Goal: Task Accomplishment & Management: Use online tool/utility

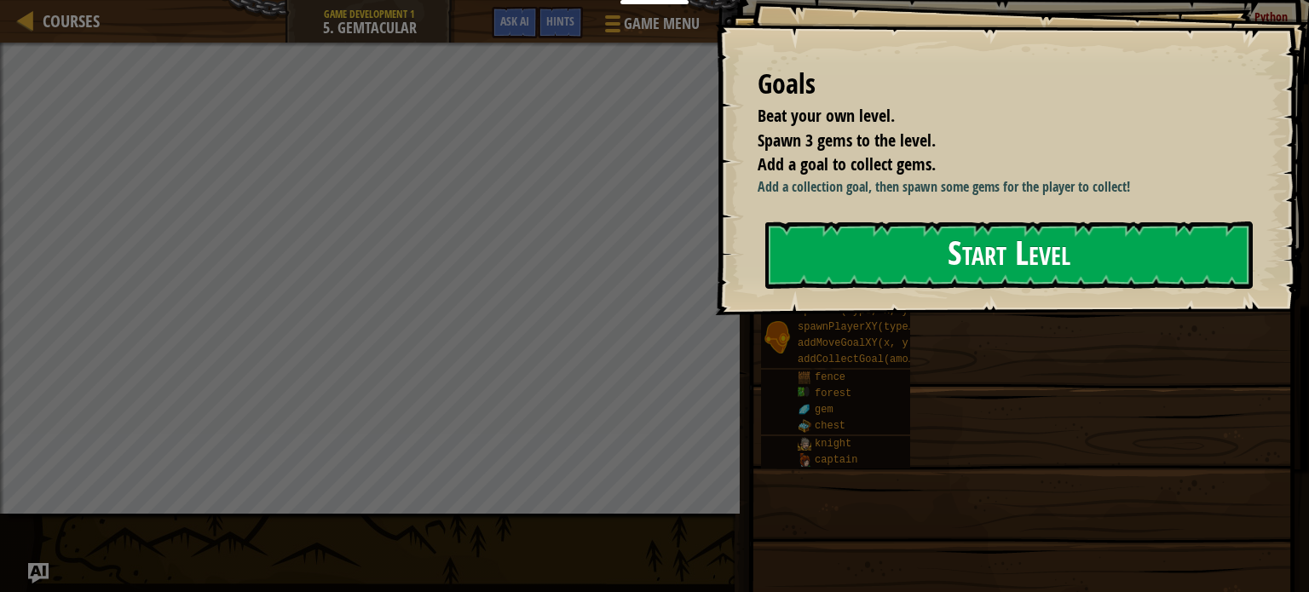
click at [929, 263] on button "Start Level" at bounding box center [1008, 255] width 487 height 67
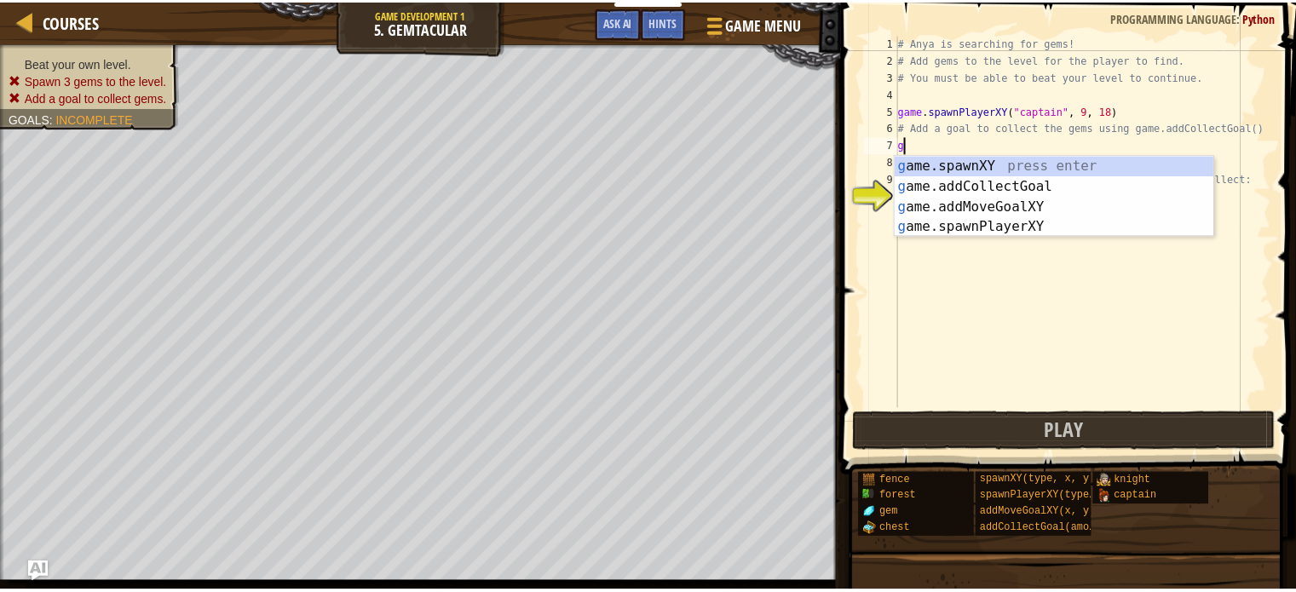
scroll to position [8, 0]
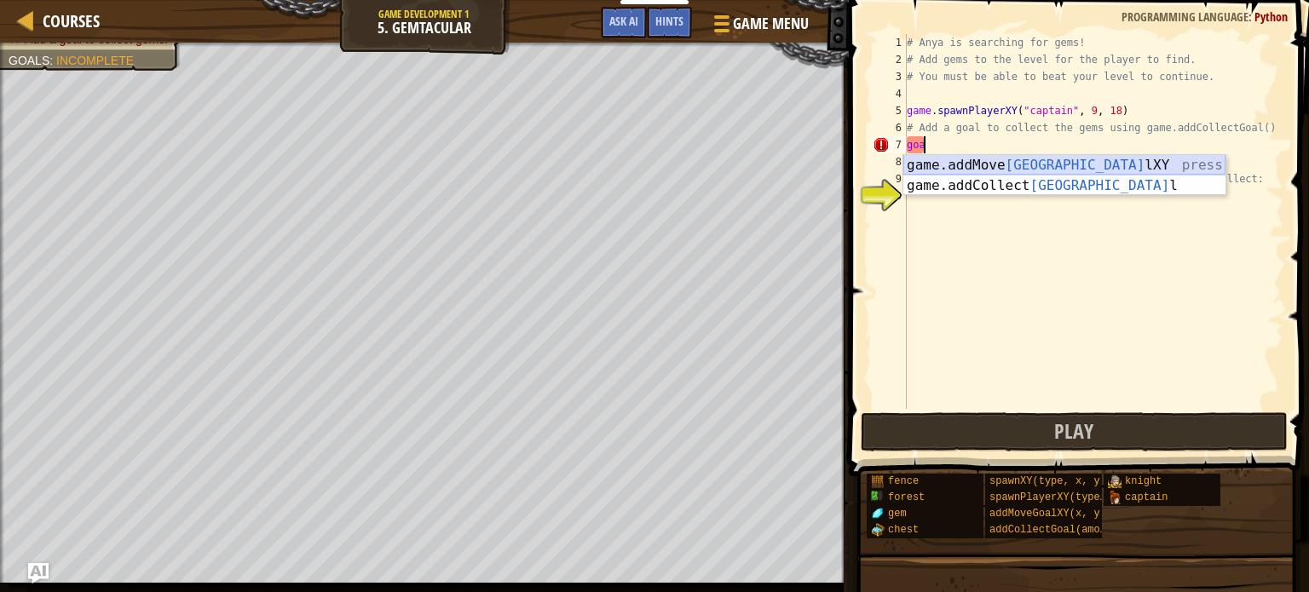
click at [1008, 164] on div "game.addMove Goa lXY press enter game.addCollect Goa l press enter" at bounding box center [1064, 196] width 322 height 82
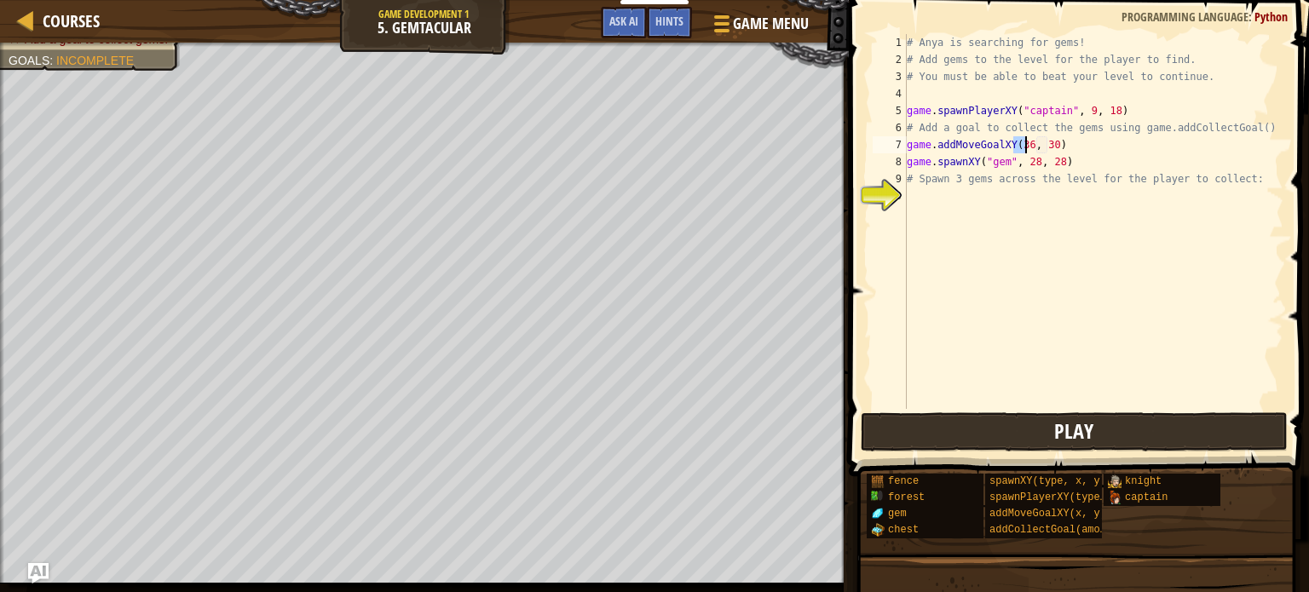
type textarea "game.addMoveGoalXY(36, 30)"
click at [982, 436] on button "Play" at bounding box center [1074, 431] width 427 height 39
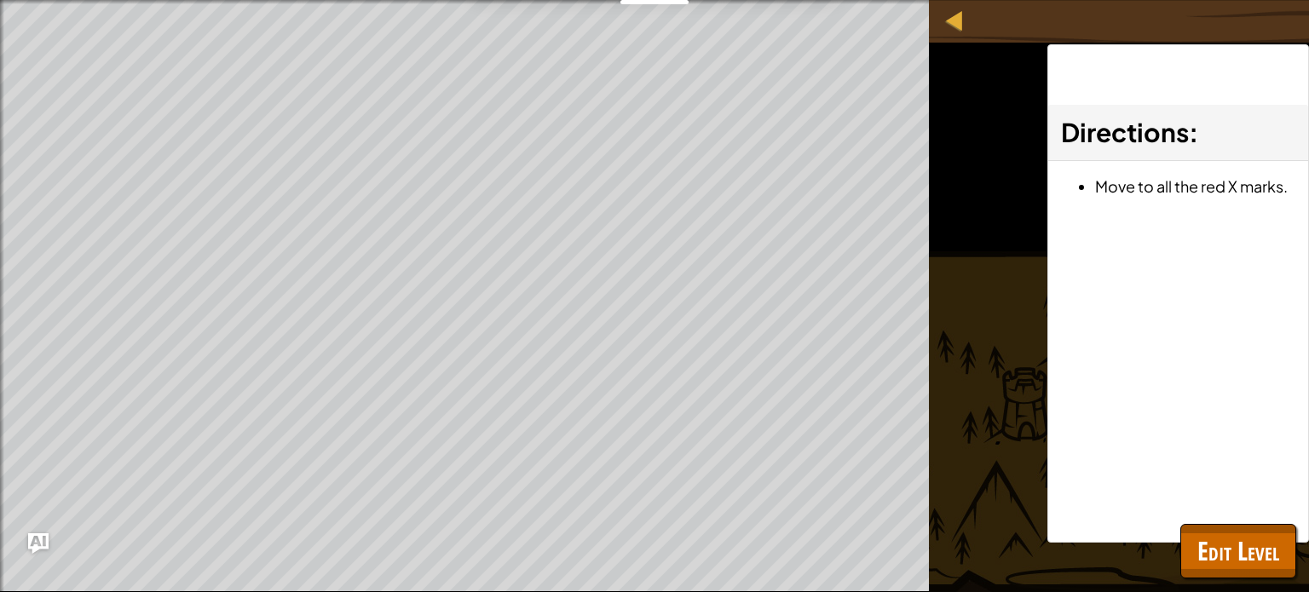
click at [955, 29] on div at bounding box center [954, 19] width 21 height 21
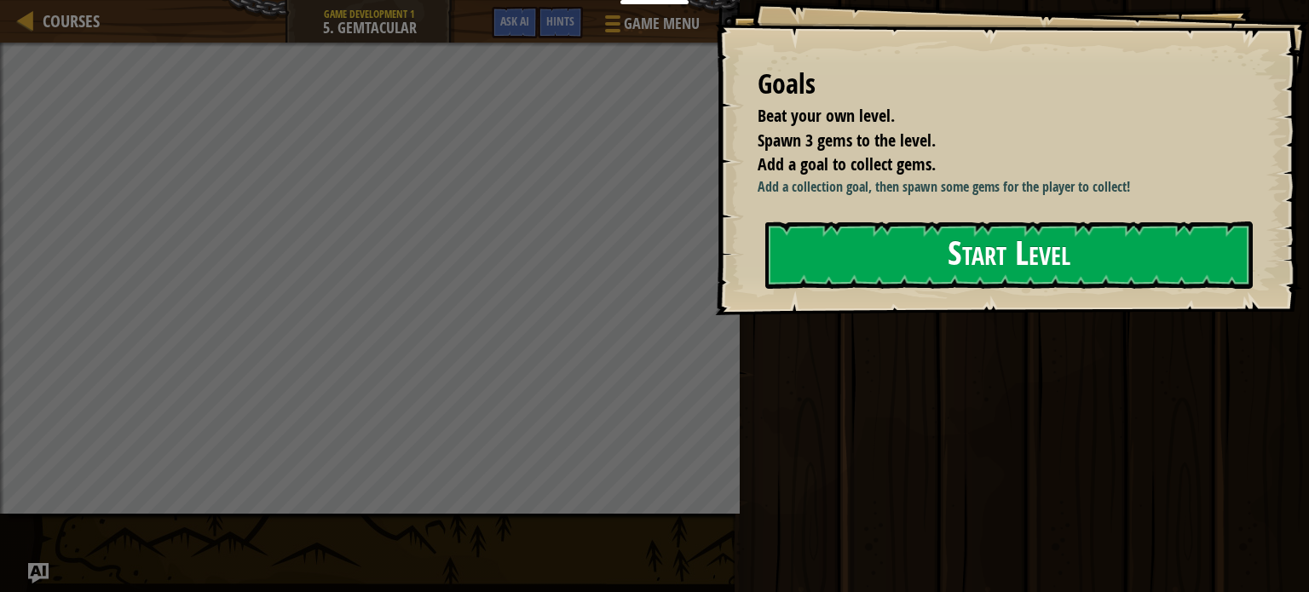
click at [988, 255] on button "Start Level" at bounding box center [1008, 255] width 487 height 67
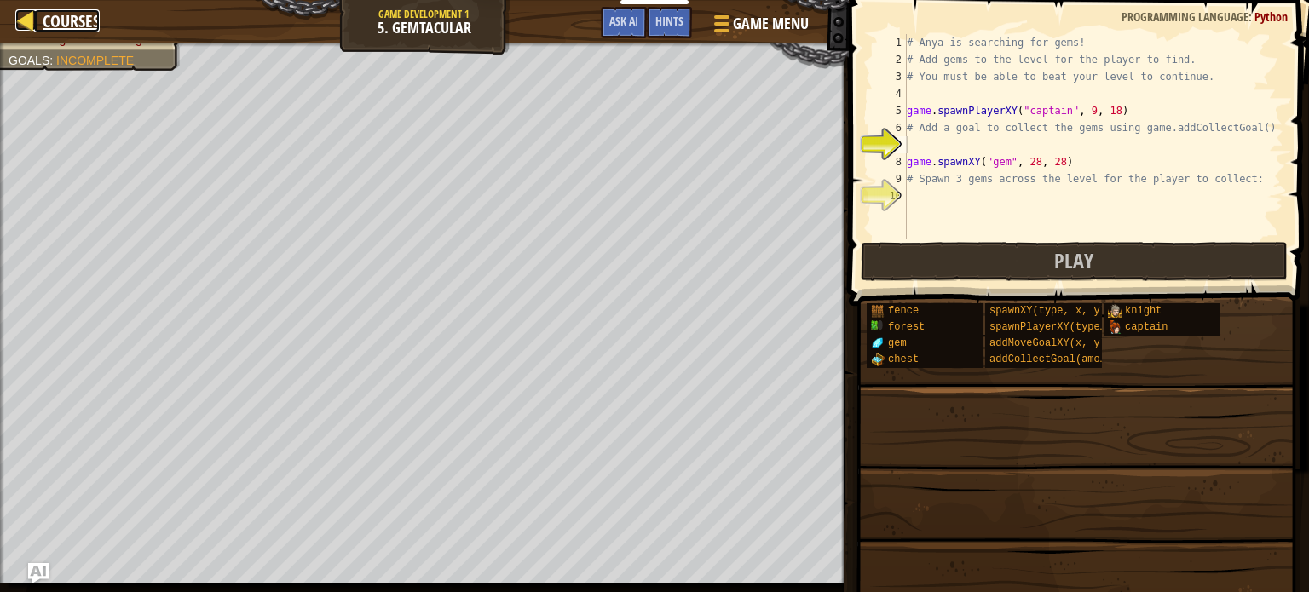
click at [57, 23] on span "Courses" at bounding box center [71, 20] width 57 height 23
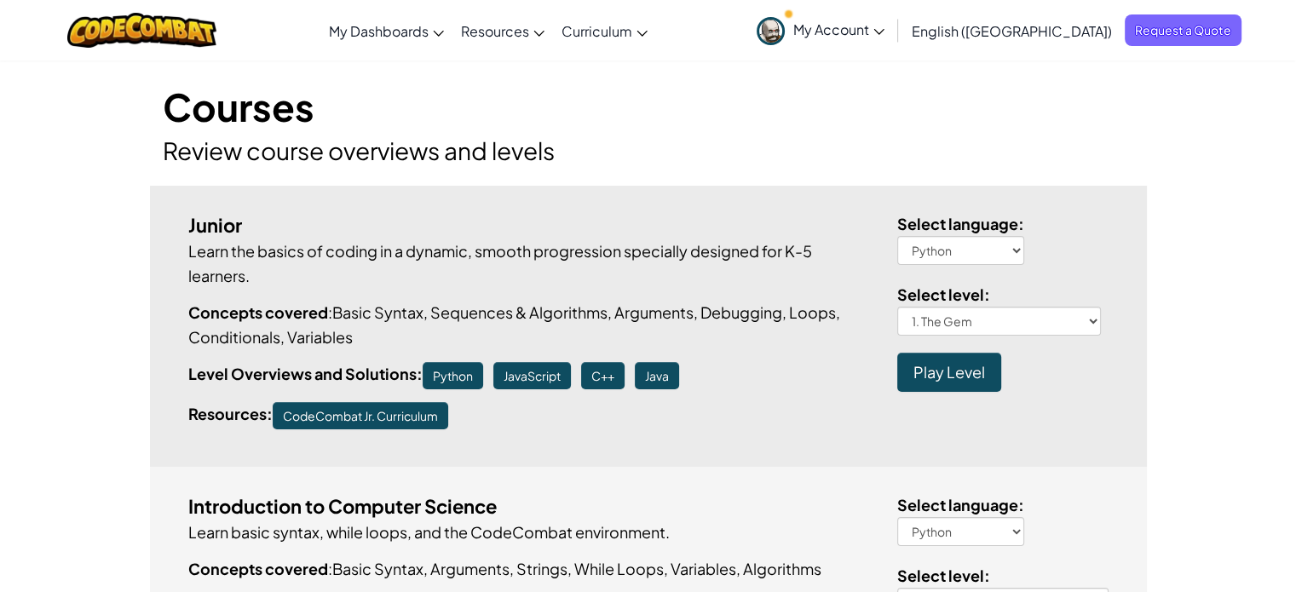
scroll to position [682, 0]
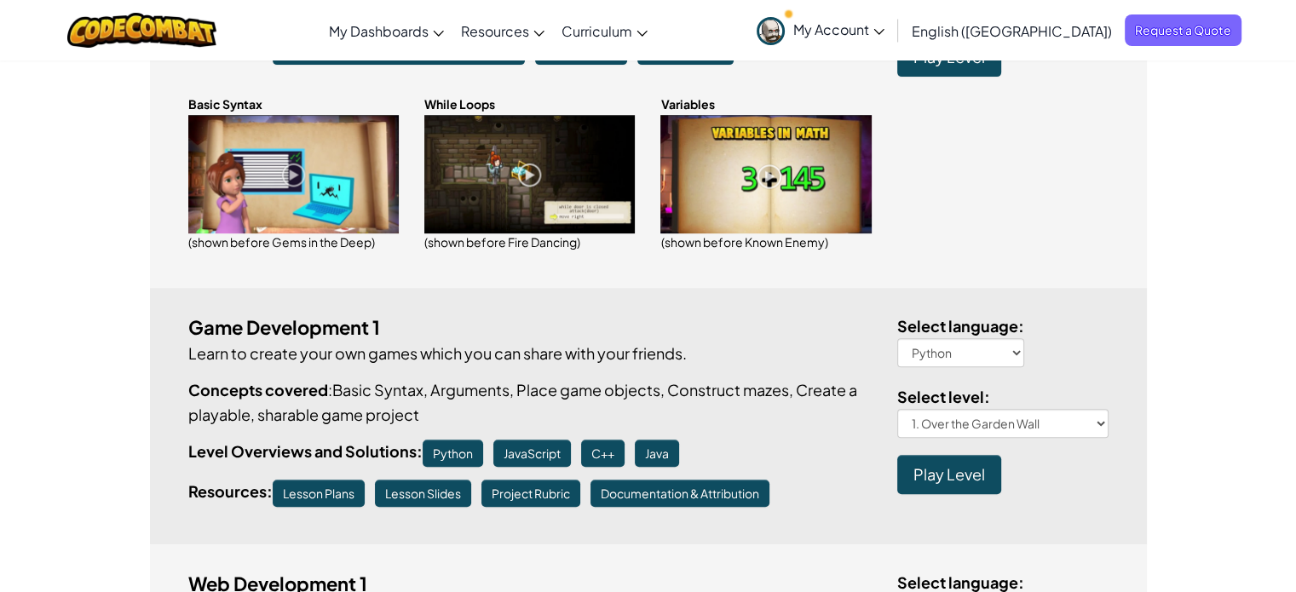
click at [983, 470] on span "Play Level" at bounding box center [950, 474] width 72 height 20
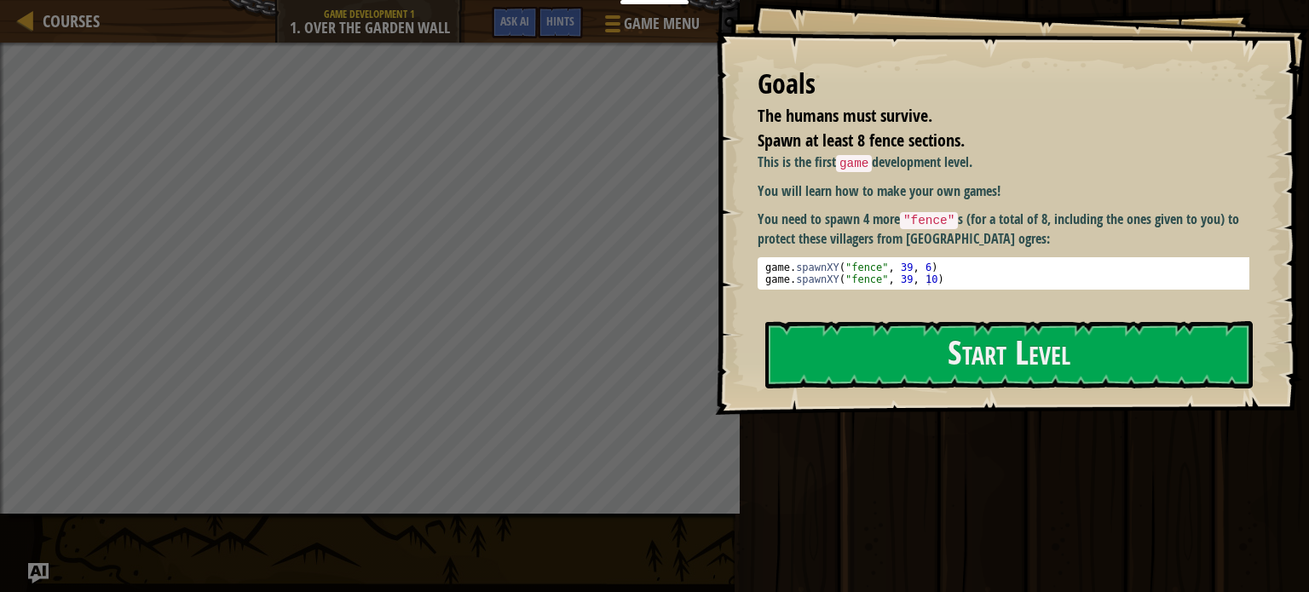
drag, startPoint x: 750, startPoint y: 158, endPoint x: 1058, endPoint y: 160, distance: 307.6
click at [1058, 160] on div "Goals The humans must survive. Spawn at least 8 fence sections. This is the fir…" at bounding box center [1012, 207] width 594 height 415
click at [997, 361] on button "Start Level" at bounding box center [1008, 354] width 487 height 67
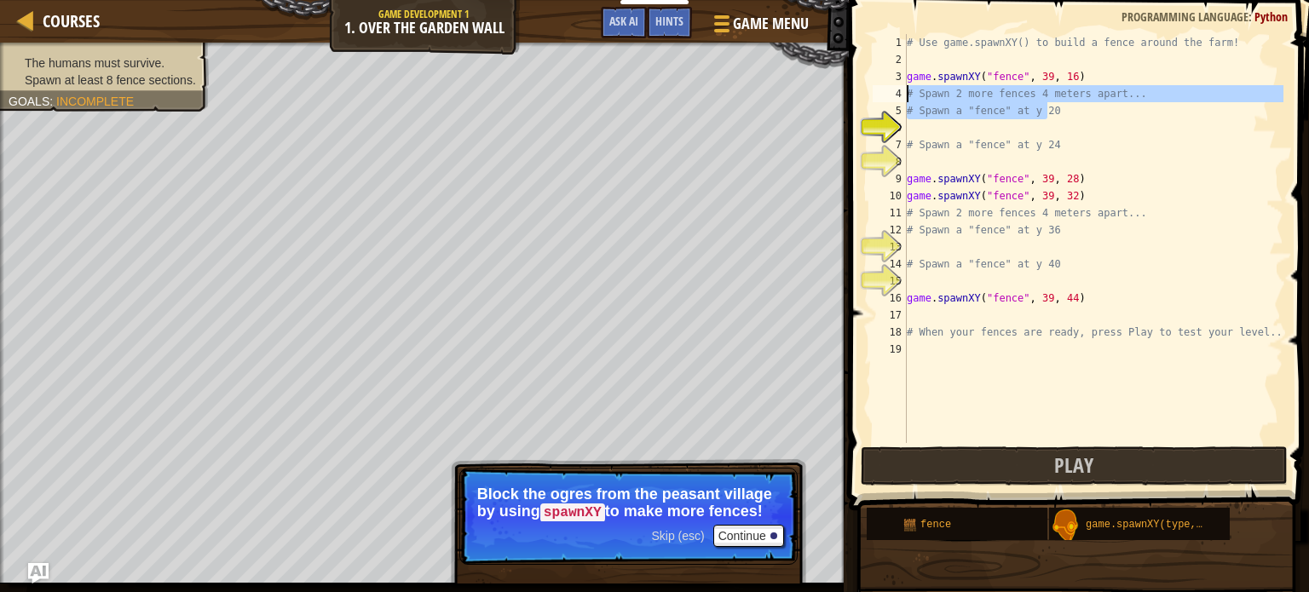
drag, startPoint x: 1056, startPoint y: 108, endPoint x: 909, endPoint y: 90, distance: 147.7
click at [909, 90] on div "# Use game.spawnXY() to build a fence around the farm! game . spawnXY ( "fence"…" at bounding box center [1093, 255] width 380 height 443
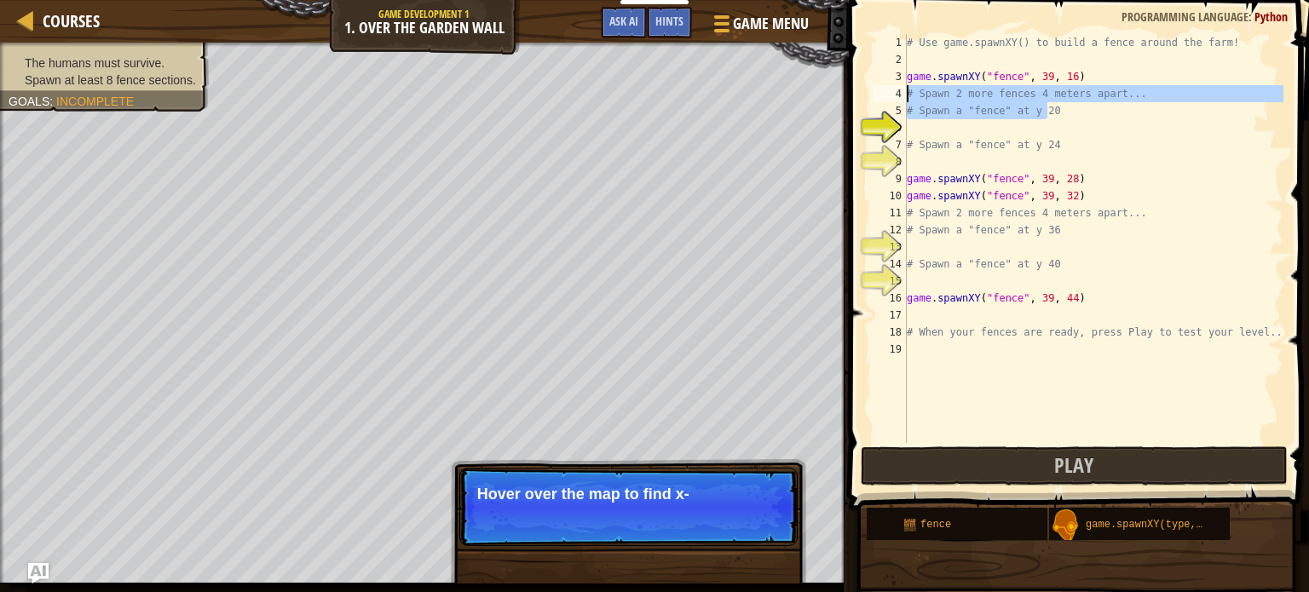
click at [920, 112] on div "# Use game.spawnXY() to build a fence around the farm! game . spawnXY ( "fence"…" at bounding box center [1093, 238] width 380 height 409
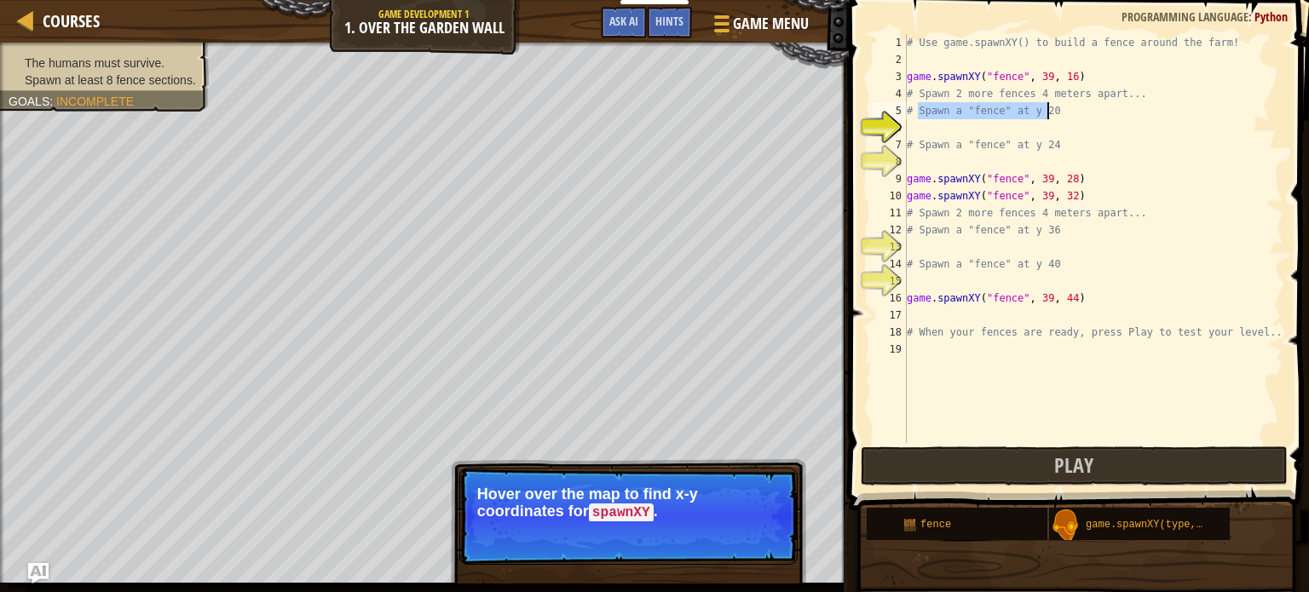
drag, startPoint x: 920, startPoint y: 108, endPoint x: 1065, endPoint y: 105, distance: 144.9
click at [1065, 105] on div "# Use game.spawnXY() to build a fence around the farm! game . spawnXY ( "fence"…" at bounding box center [1093, 255] width 380 height 443
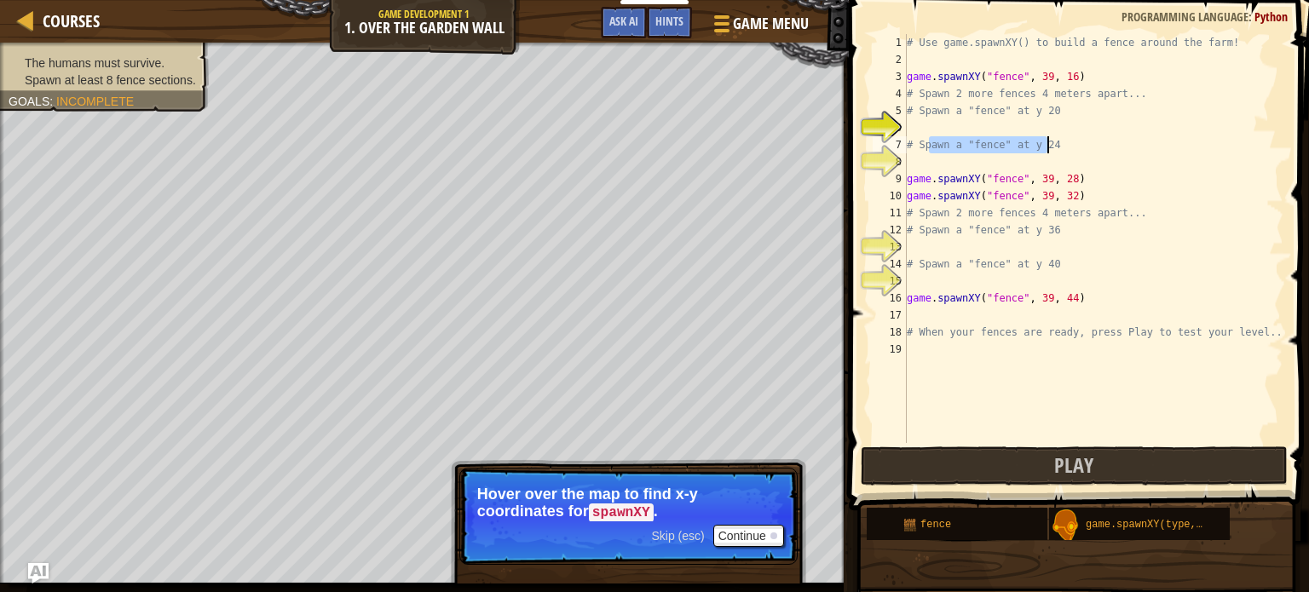
drag, startPoint x: 928, startPoint y: 142, endPoint x: 1067, endPoint y: 141, distance: 138.9
click at [1067, 141] on div "# Use game.spawnXY() to build a fence around the farm! game . spawnXY ( "fence"…" at bounding box center [1093, 255] width 380 height 443
type textarea "# Spawn a "fence" at y 24"
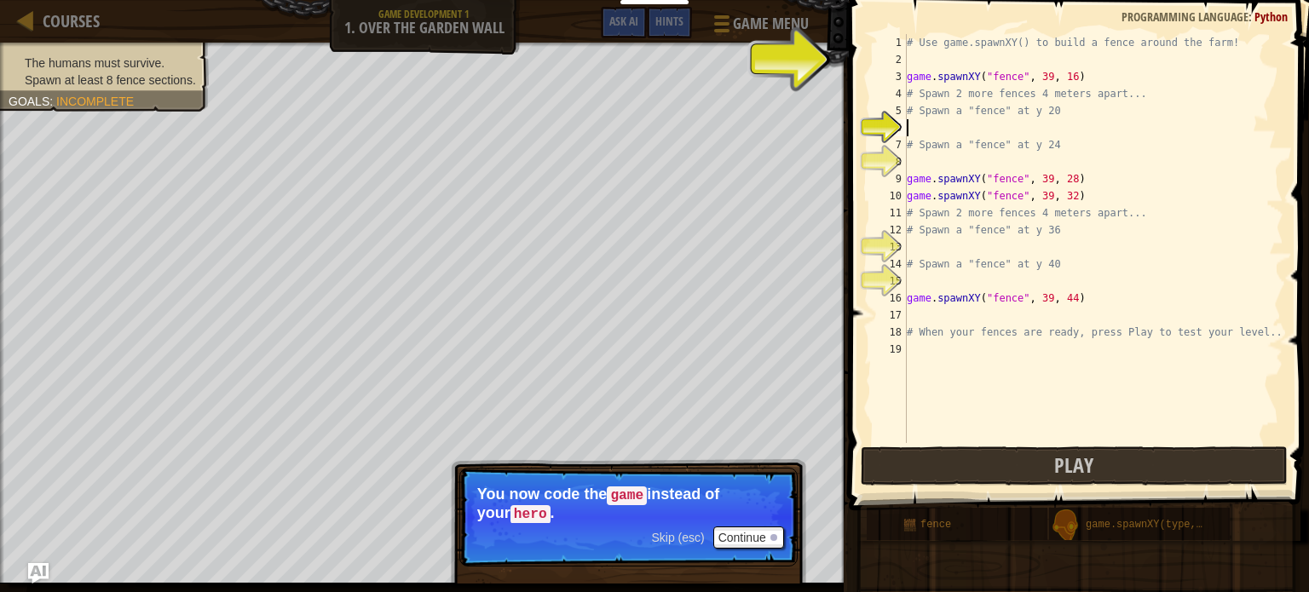
click at [959, 125] on div "# Use game.spawnXY() to build a fence around the farm! game . spawnXY ( "fence"…" at bounding box center [1093, 255] width 380 height 443
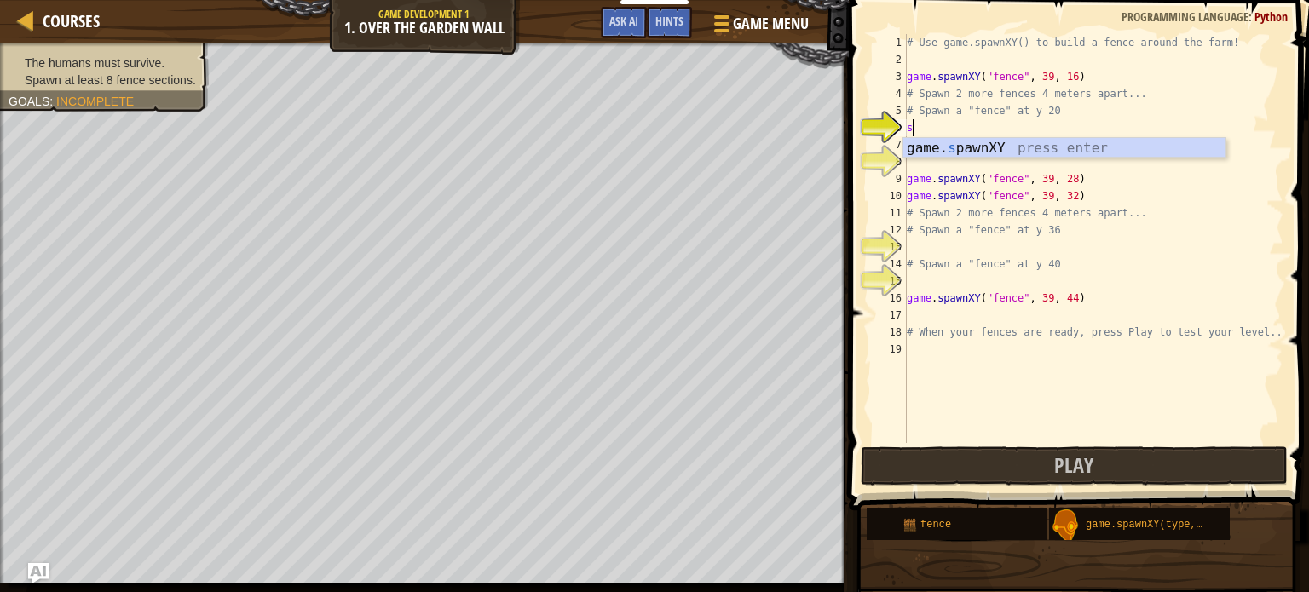
scroll to position [8, 0]
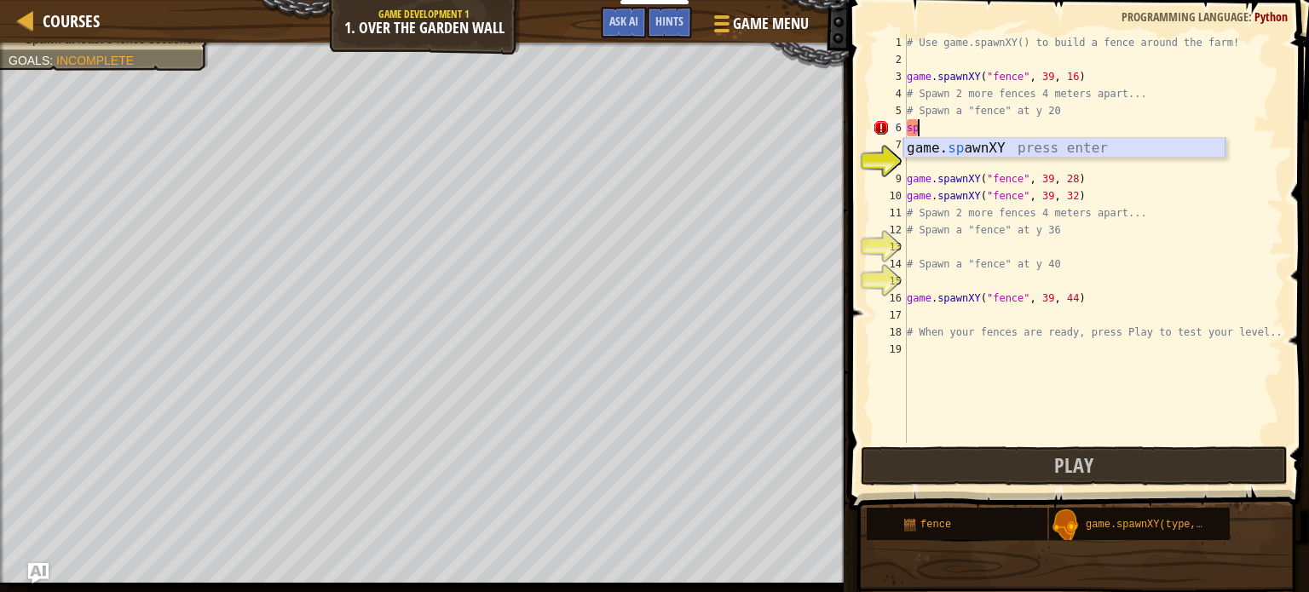
click at [1016, 154] on div "game. sp awnXY press enter" at bounding box center [1064, 168] width 322 height 61
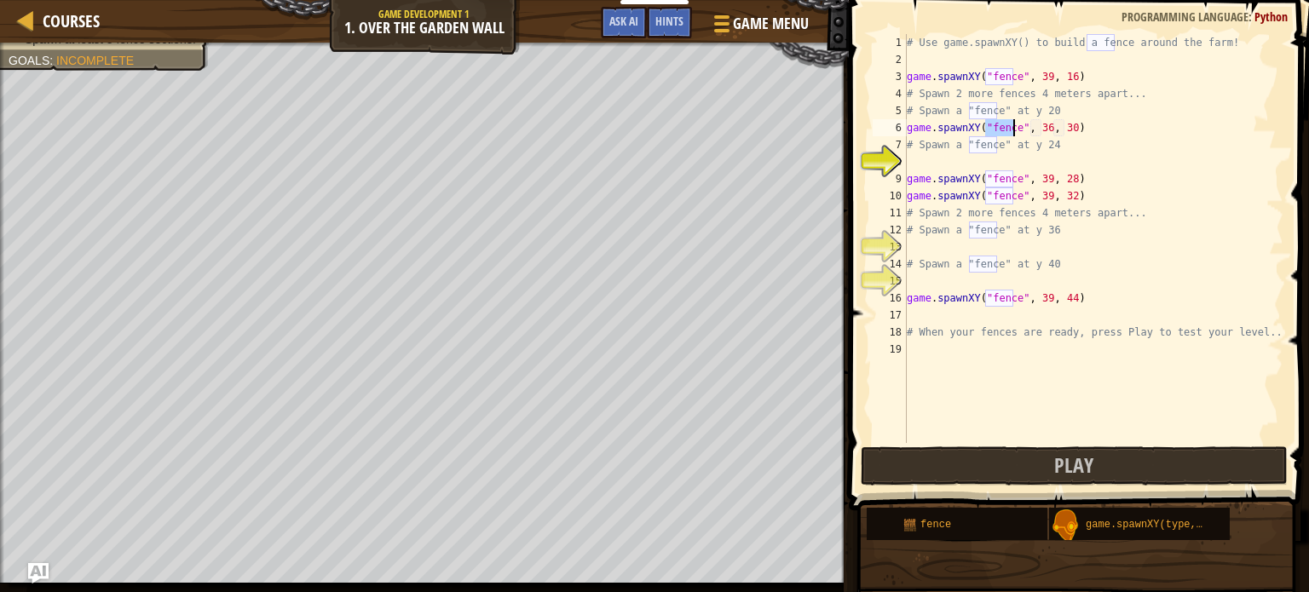
click at [1037, 126] on div "# Use game.spawnXY() to build a fence around the farm! game . spawnXY ( "fence"…" at bounding box center [1093, 255] width 380 height 443
drag, startPoint x: 985, startPoint y: 108, endPoint x: 1064, endPoint y: 108, distance: 79.3
click at [1064, 108] on div "# Use game.spawnXY() to build a fence around the farm! game . spawnXY ( "fence"…" at bounding box center [1093, 255] width 380 height 443
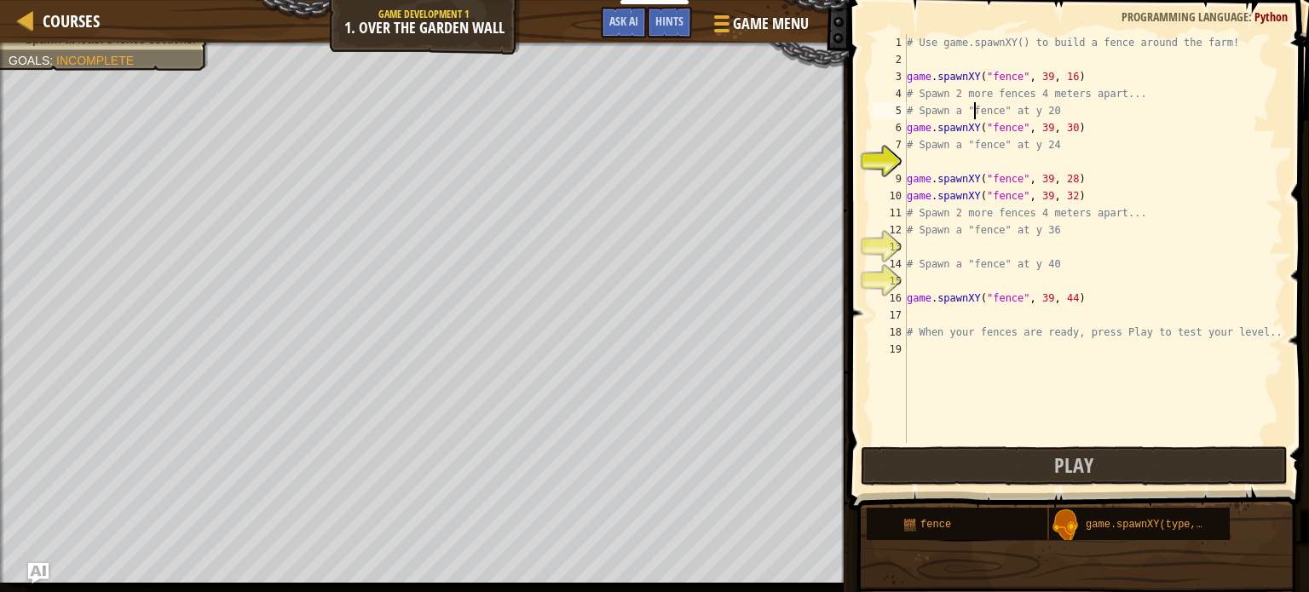
click at [972, 103] on div "# Use game.spawnXY() to build a fence around the farm! game . spawnXY ( "fence"…" at bounding box center [1093, 255] width 380 height 443
drag, startPoint x: 969, startPoint y: 103, endPoint x: 1111, endPoint y: 103, distance: 142.3
click at [1111, 103] on div "# Use game.spawnXY() to build a fence around the farm! game . spawnXY ( "fence"…" at bounding box center [1093, 255] width 380 height 443
click at [1041, 111] on div "# Use game.spawnXY() to build a fence around the farm! game . spawnXY ( "fence"…" at bounding box center [1093, 238] width 380 height 409
click at [1041, 111] on div "# Use game.spawnXY() to build a fence around the farm! game . spawnXY ( "fence"…" at bounding box center [1093, 255] width 380 height 443
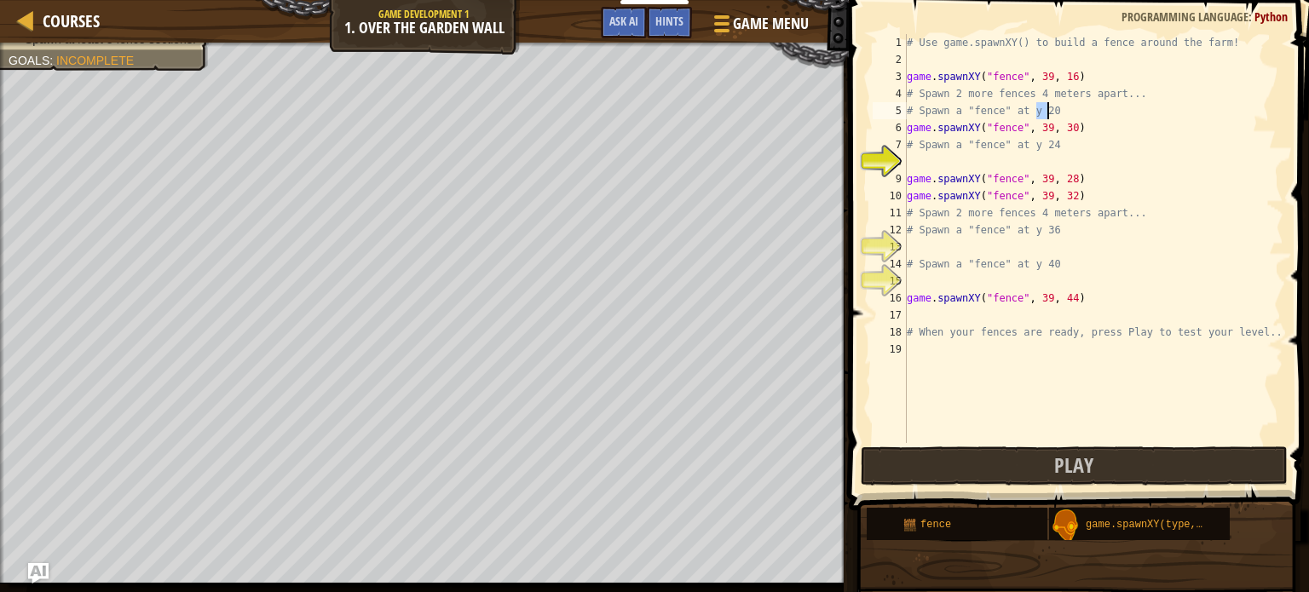
click at [1055, 120] on div "# Use game.spawnXY() to build a fence around the farm! game . spawnXY ( "fence"…" at bounding box center [1093, 255] width 380 height 443
drag, startPoint x: 910, startPoint y: 143, endPoint x: 1091, endPoint y: 139, distance: 180.7
click at [1091, 139] on div "# Use game.spawnXY() to build a fence around the farm! game . spawnXY ( "fence"…" at bounding box center [1093, 255] width 380 height 443
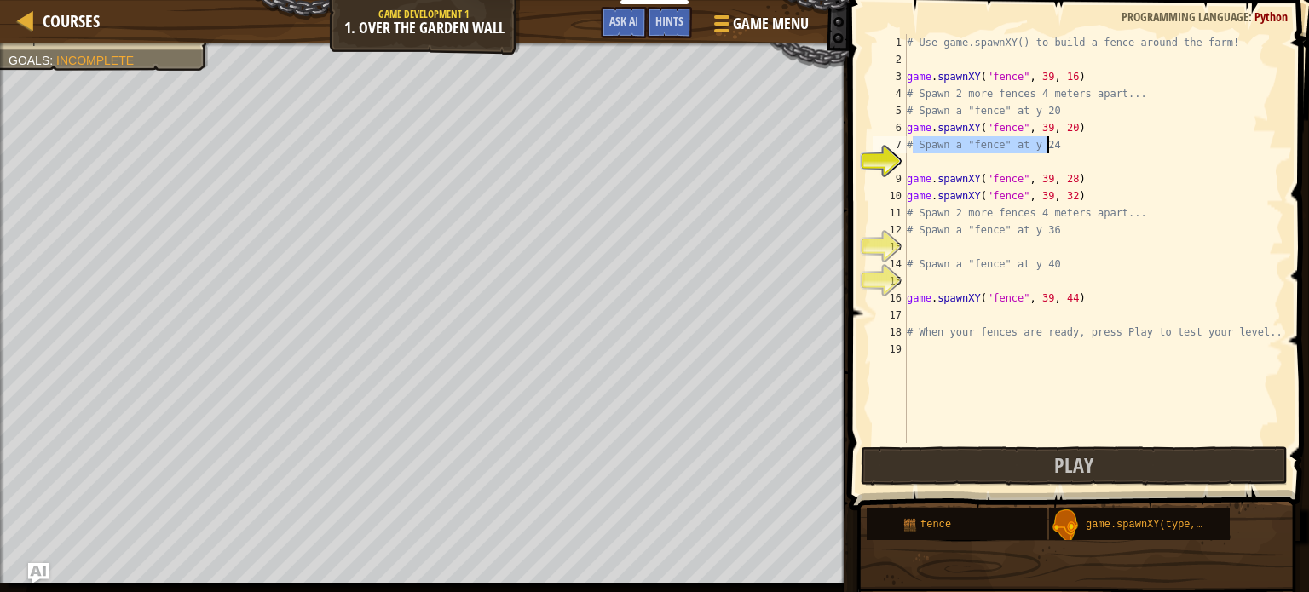
scroll to position [8, 10]
type textarea "# Spawn a "fence" at y 24"
click at [1077, 142] on div "# Use game.spawnXY() to build a fence around the farm! game . spawnXY ( "fence"…" at bounding box center [1093, 238] width 380 height 409
drag, startPoint x: 978, startPoint y: 149, endPoint x: 1058, endPoint y: 149, distance: 79.3
click at [1058, 149] on div "# Use game.spawnXY() to build a fence around the farm! game . spawnXY ( "fence"…" at bounding box center [1093, 255] width 380 height 443
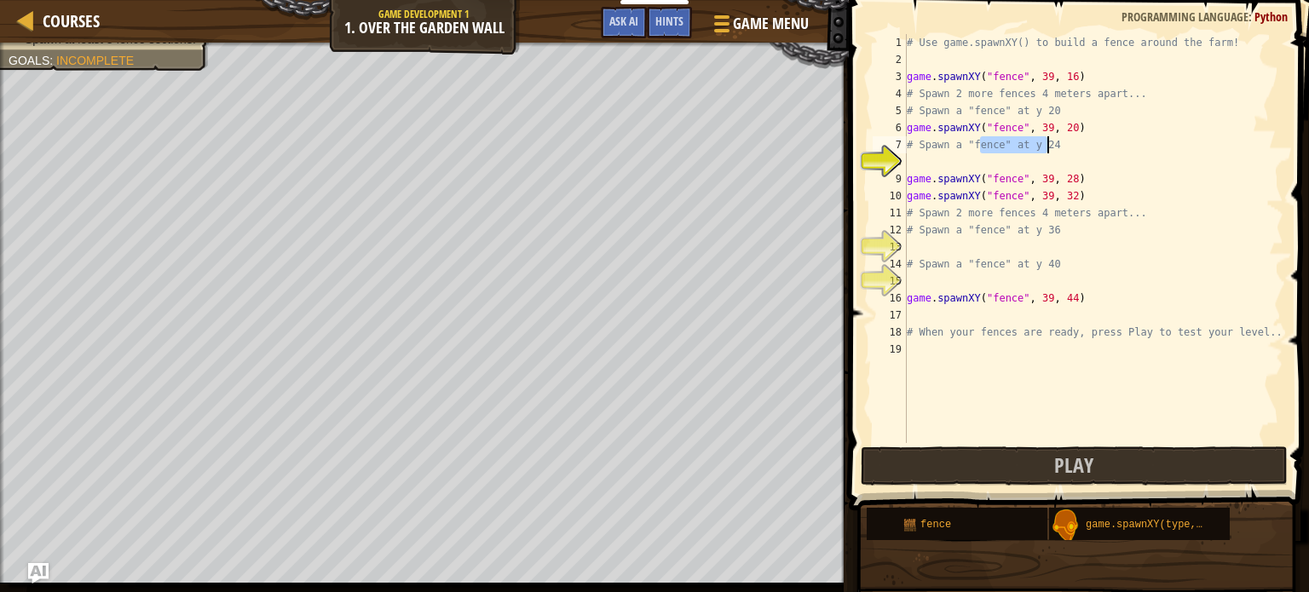
click at [960, 154] on div "# Use game.spawnXY() to build a fence around the farm! game . spawnXY ( "fence"…" at bounding box center [1093, 255] width 380 height 443
type textarea "game.spawnXY("fence", 39, 24)"
click at [982, 255] on div "# Use game.spawnXY() to build a fence around the farm! game . spawnXY ( "fence"…" at bounding box center [1093, 255] width 380 height 443
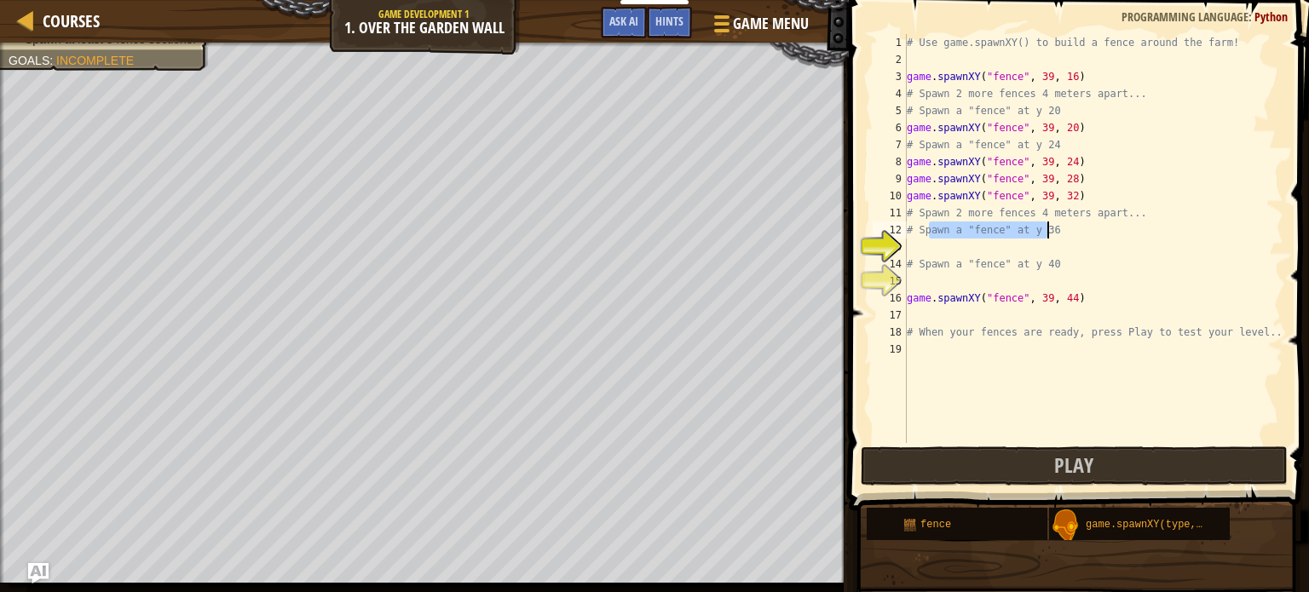
drag, startPoint x: 928, startPoint y: 231, endPoint x: 1058, endPoint y: 227, distance: 129.6
click at [1058, 227] on div "# Use game.spawnXY() to build a fence around the farm! game . spawnXY ( "fence"…" at bounding box center [1093, 255] width 380 height 443
type textarea "# Spawn a "fence" at y 36"
click at [1027, 248] on div "# Use game.spawnXY() to build a fence around the farm! game . spawnXY ( "fence"…" at bounding box center [1093, 255] width 380 height 443
drag, startPoint x: 1027, startPoint y: 230, endPoint x: 1078, endPoint y: 228, distance: 51.2
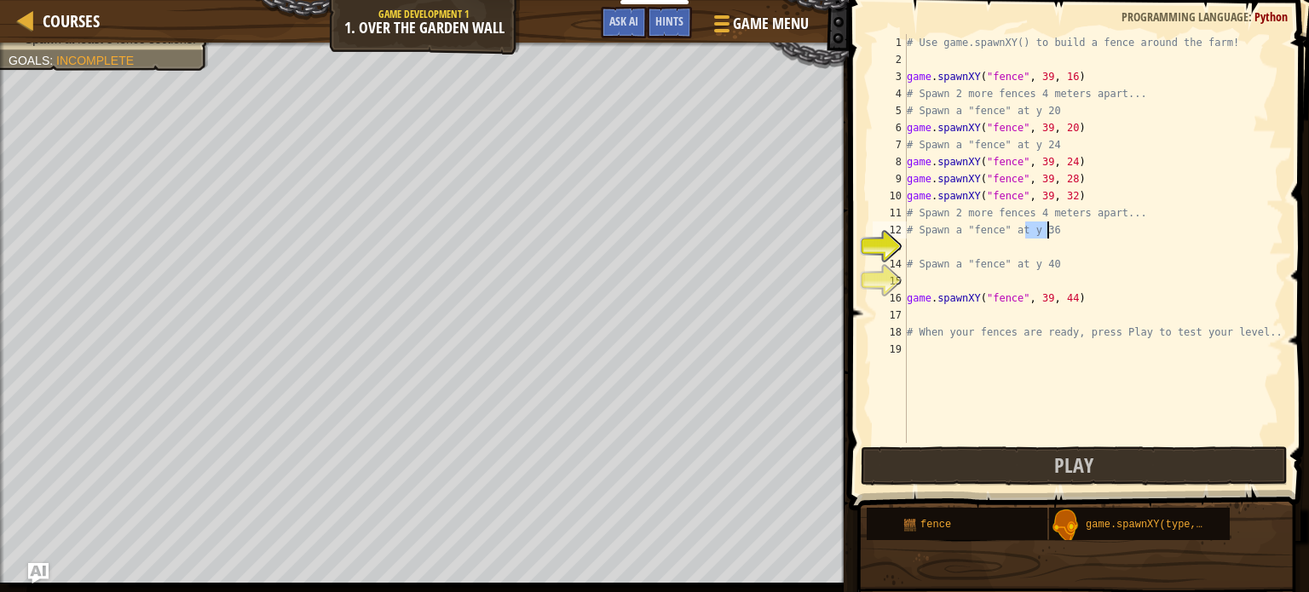
click at [1078, 228] on div "# Use game.spawnXY() to build a fence around the farm! game . spawnXY ( "fence"…" at bounding box center [1093, 255] width 380 height 443
drag, startPoint x: 1023, startPoint y: 264, endPoint x: 1048, endPoint y: 259, distance: 25.2
click at [1046, 260] on div "# Use game.spawnXY() to build a fence around the farm! game . spawnXY ( "fence"…" at bounding box center [1093, 255] width 380 height 443
type textarea "# Spawn a "fence" at y 40"
click at [976, 243] on div "# Use game.spawnXY() to build a fence around the farm! game . spawnXY ( "fence"…" at bounding box center [1093, 255] width 380 height 443
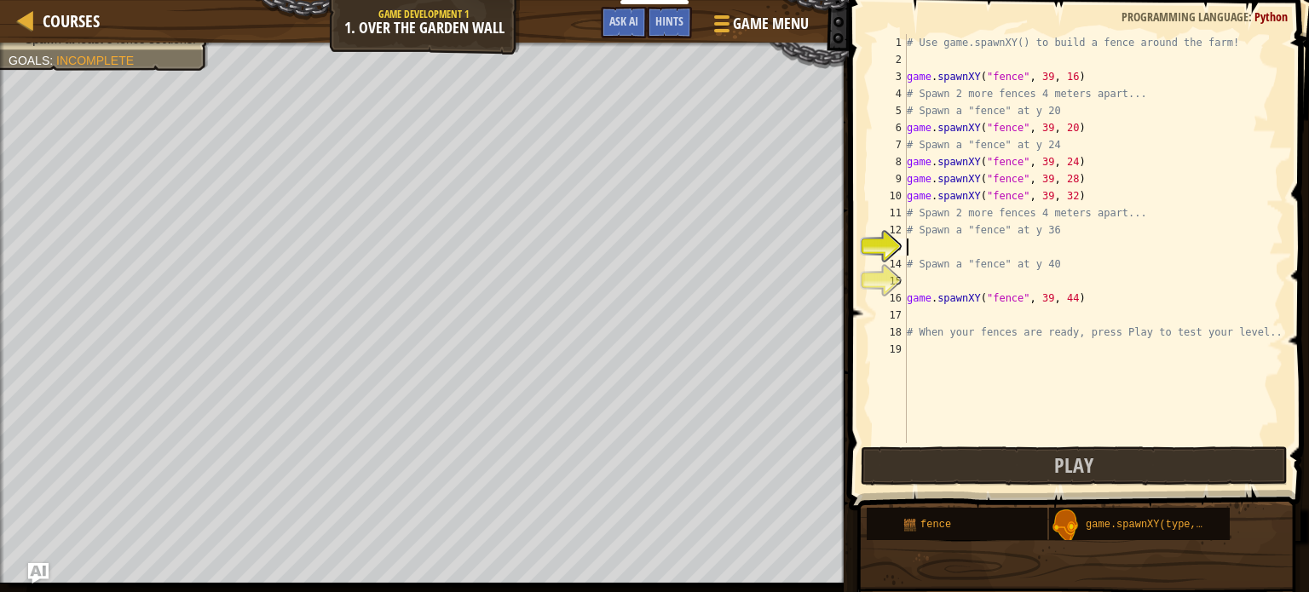
click at [962, 277] on div "# Use game.spawnXY() to build a fence around the farm! game . spawnXY ( "fence"…" at bounding box center [1093, 255] width 380 height 443
click at [961, 255] on div "# Use game.spawnXY() to build a fence around the farm! game . spawnXY ( "fence"…" at bounding box center [1093, 255] width 380 height 443
